Goal: Information Seeking & Learning: Understand process/instructions

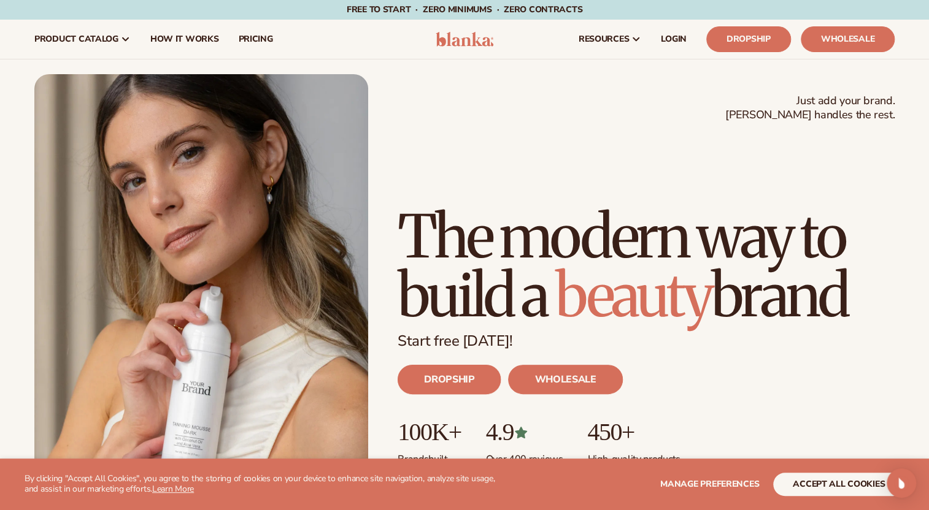
click at [453, 387] on link "DROPSHIP" at bounding box center [448, 379] width 103 height 29
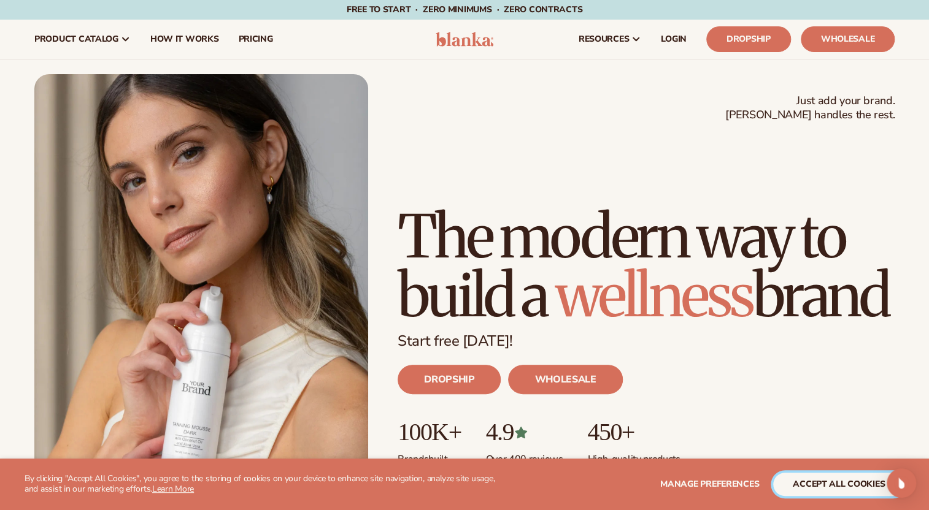
click at [794, 494] on button "accept all cookies" at bounding box center [838, 484] width 131 height 23
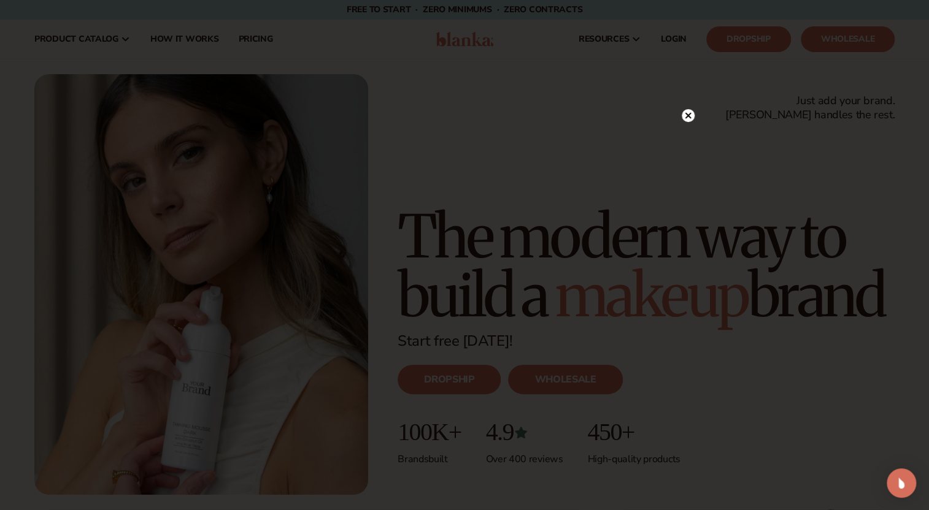
click at [687, 120] on circle at bounding box center [687, 115] width 13 height 13
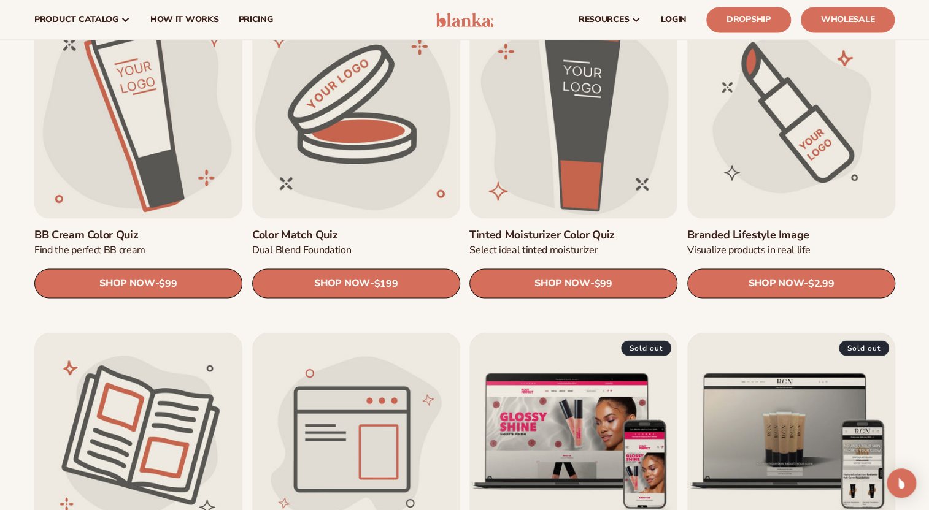
scroll to position [948, 0]
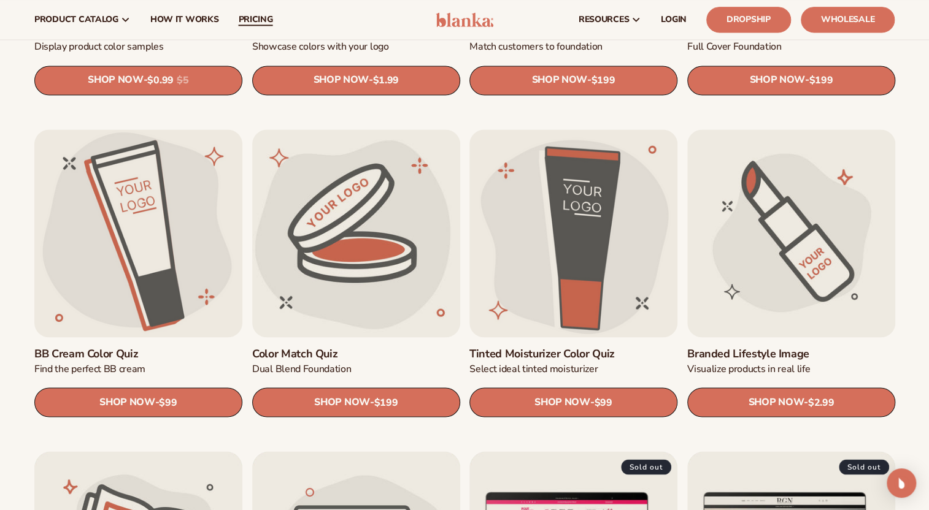
click at [243, 21] on span "pricing" at bounding box center [255, 20] width 34 height 10
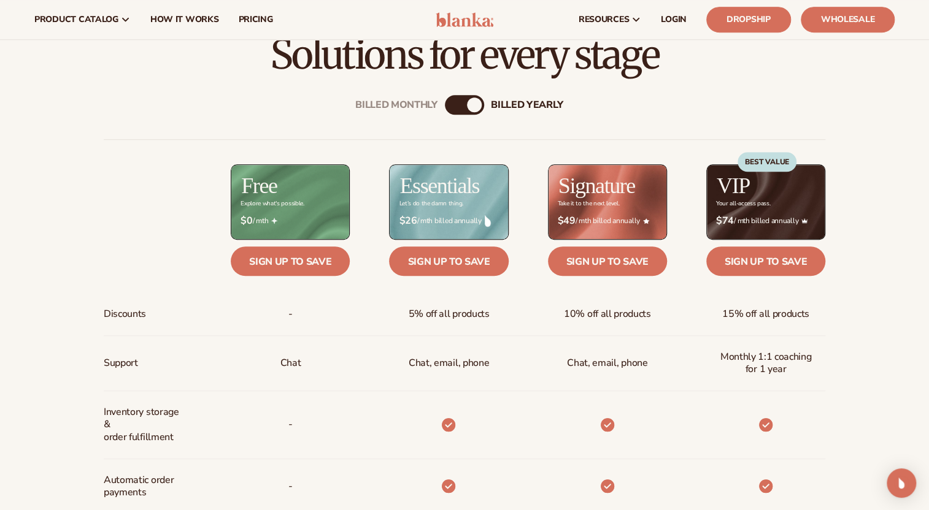
scroll to position [390, 0]
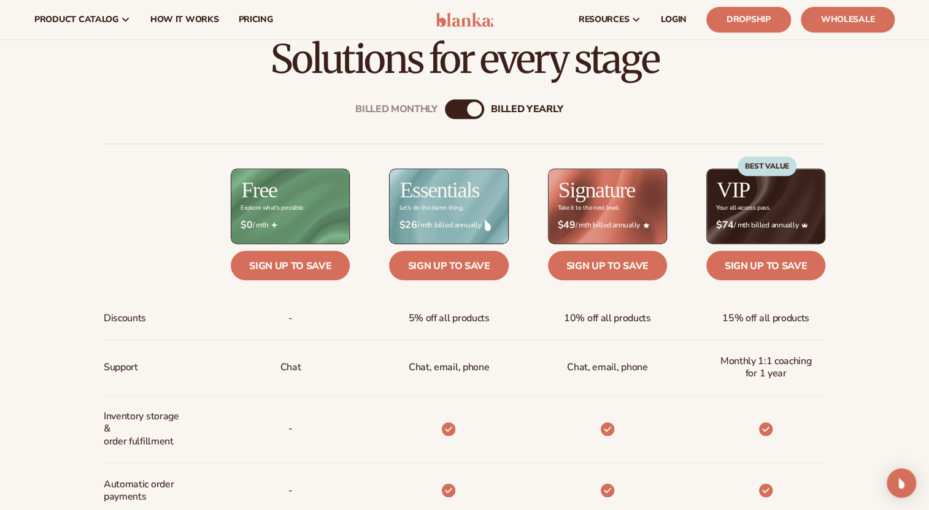
click at [467, 109] on div "billed Yearly" at bounding box center [474, 109] width 15 height 15
click at [461, 110] on div "Billed Monthly billed Yearly" at bounding box center [464, 109] width 39 height 20
click at [460, 110] on div "Billed Monthly billed Yearly" at bounding box center [464, 109] width 39 height 20
drag, startPoint x: 470, startPoint y: 103, endPoint x: 442, endPoint y: 104, distance: 28.2
click at [442, 104] on div "Billed Monthly billed Yearly Billed Monthly billed Yearly Discounts Support Inv…" at bounding box center [464, 491] width 790 height 822
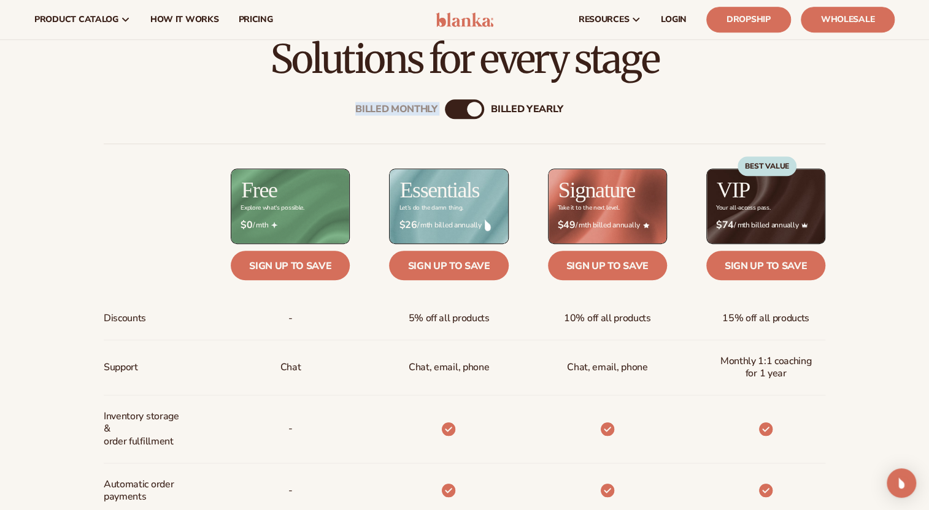
click at [467, 110] on div "billed Yearly" at bounding box center [474, 109] width 15 height 15
click at [459, 113] on div "Billed Monthly billed Yearly" at bounding box center [464, 109] width 39 height 20
drag, startPoint x: 478, startPoint y: 109, endPoint x: 459, endPoint y: 113, distance: 20.1
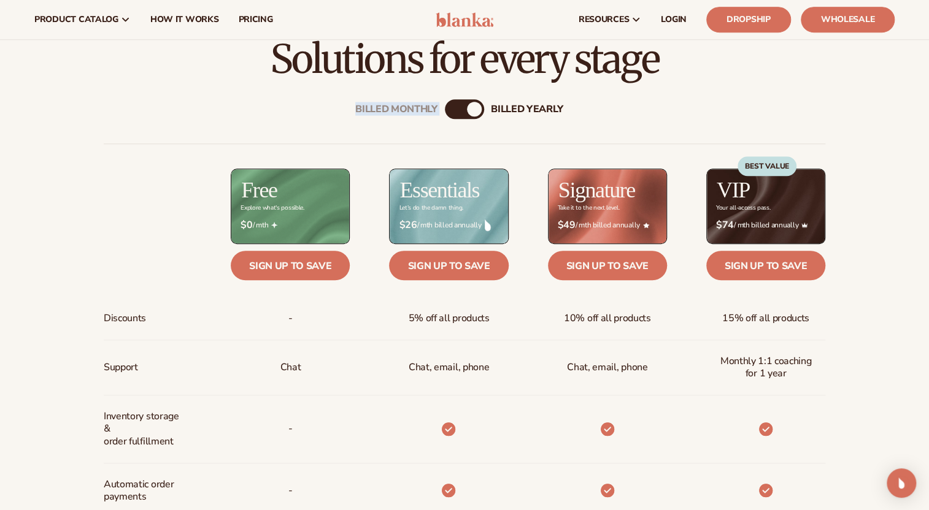
click at [459, 113] on div "Billed Monthly billed Yearly" at bounding box center [464, 109] width 39 height 20
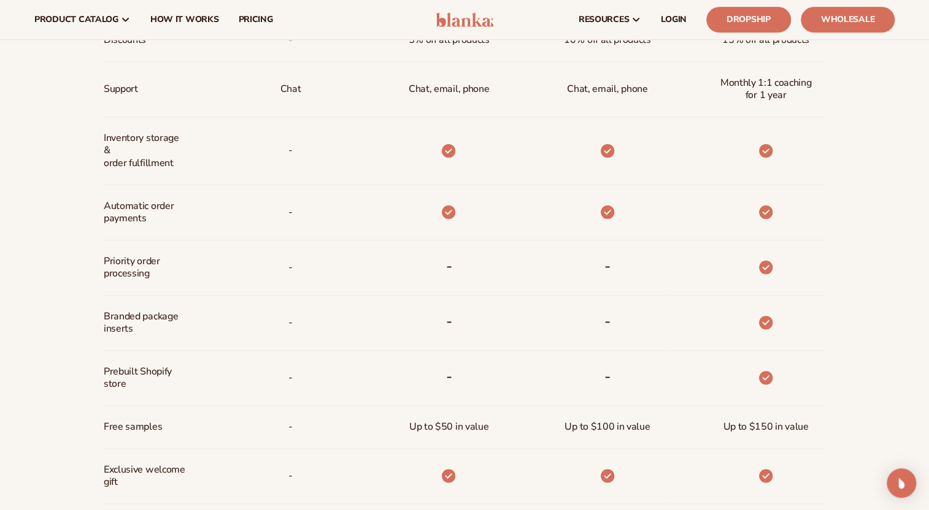
scroll to position [446, 0]
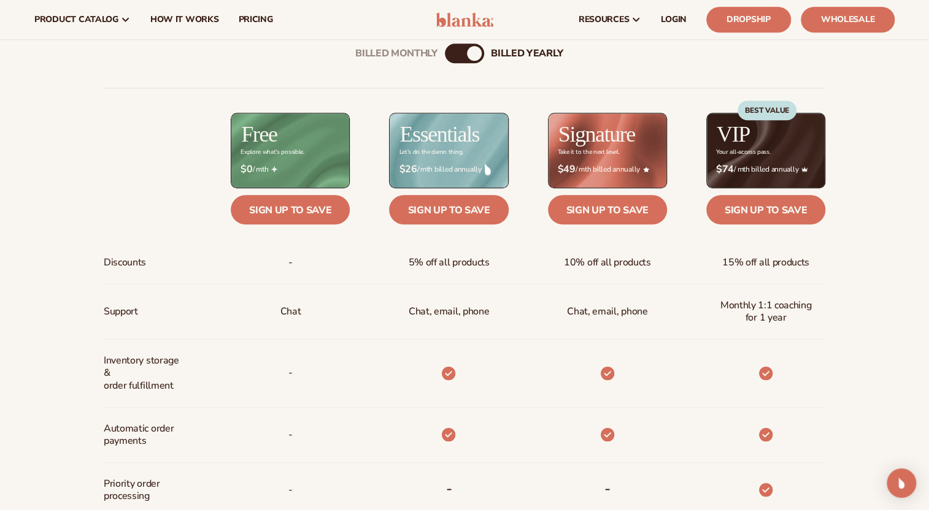
click at [453, 52] on div "Billed Monthly" at bounding box center [452, 53] width 15 height 15
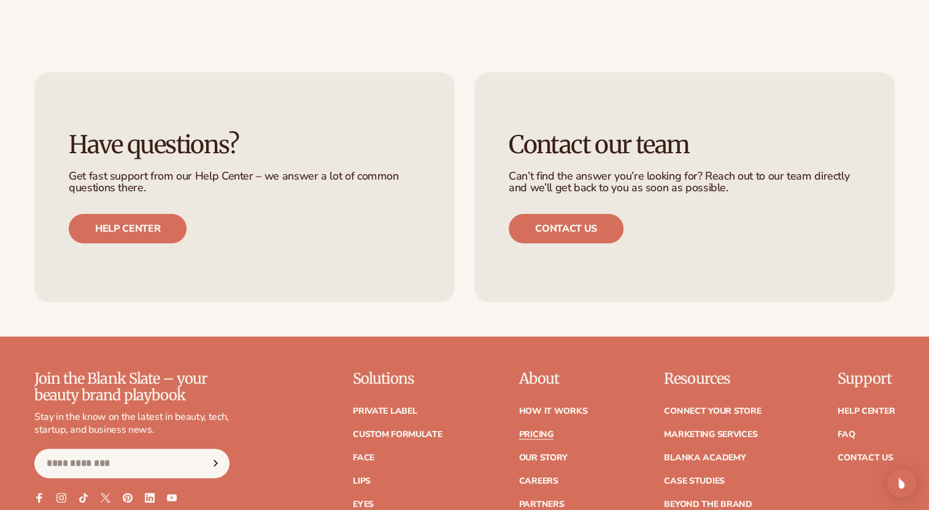
scroll to position [2454, 0]
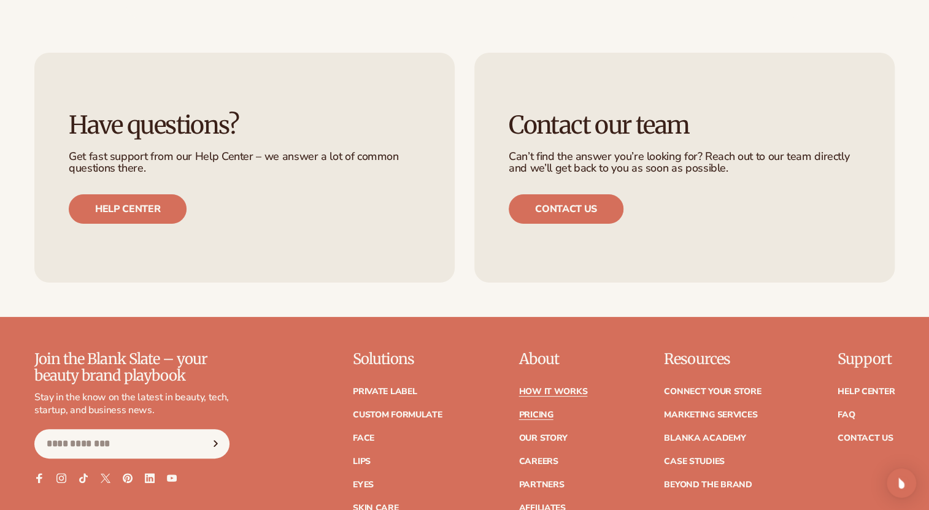
click at [545, 389] on link "How It Works" at bounding box center [552, 392] width 69 height 9
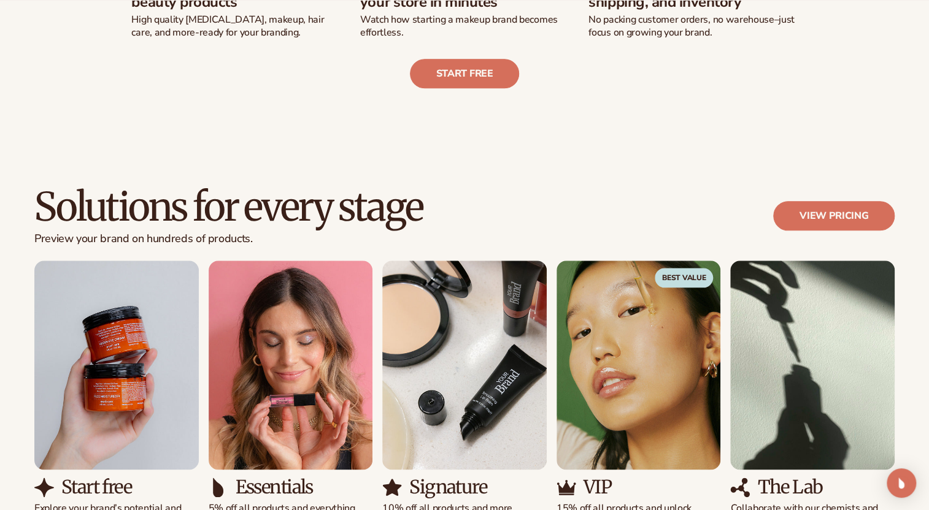
scroll to position [780, 0]
